Goal: Go to known website: Access a specific website the user already knows

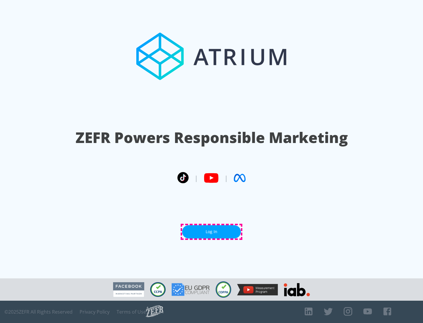
click at [212, 232] on link "Log In" at bounding box center [211, 231] width 59 height 13
